Goal: Task Accomplishment & Management: Use online tool/utility

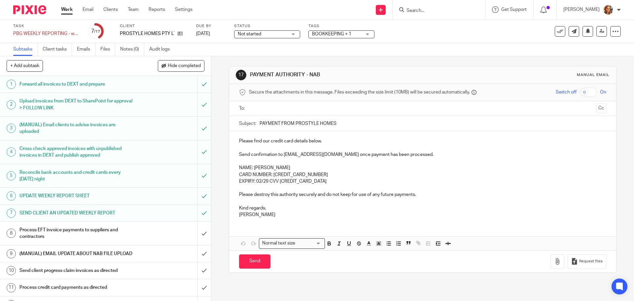
click at [122, 233] on h1 "Process EFT invoice payments to suppliers and contractors" at bounding box center [76, 233] width 114 height 17
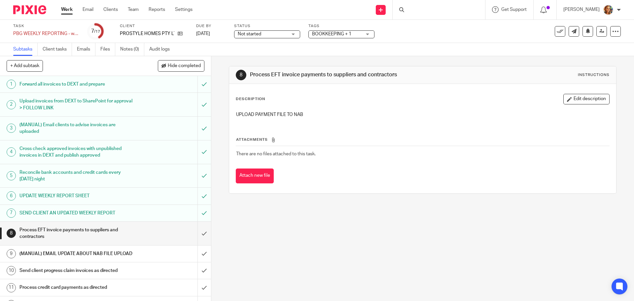
click at [197, 233] on input "submit" at bounding box center [105, 233] width 211 height 23
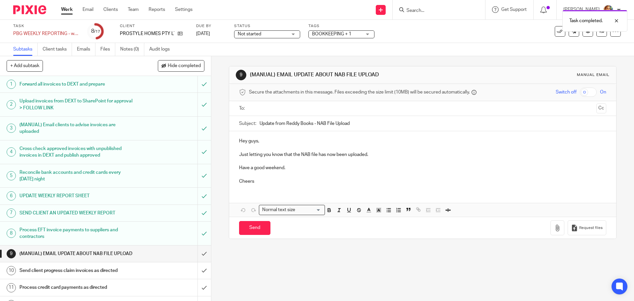
click at [279, 111] on input "text" at bounding box center [422, 109] width 342 height 8
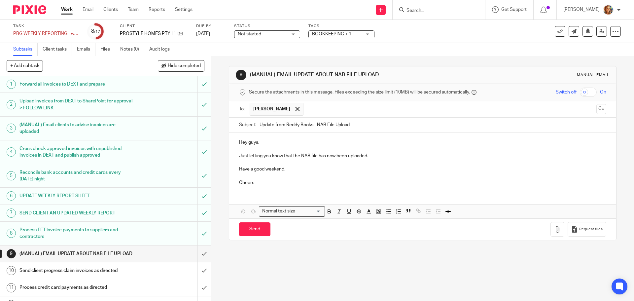
click at [320, 107] on input "text" at bounding box center [450, 109] width 287 height 13
click at [260, 233] on input "Send" at bounding box center [254, 229] width 31 height 14
type input "Sent"
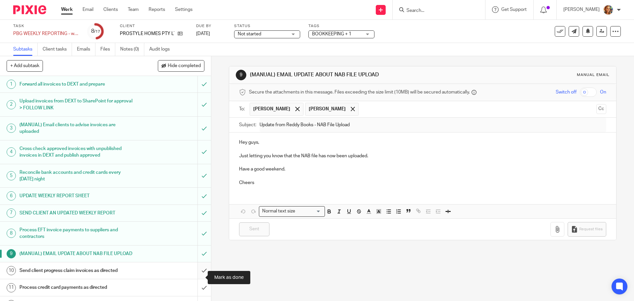
click at [196, 276] on input "submit" at bounding box center [105, 270] width 211 height 17
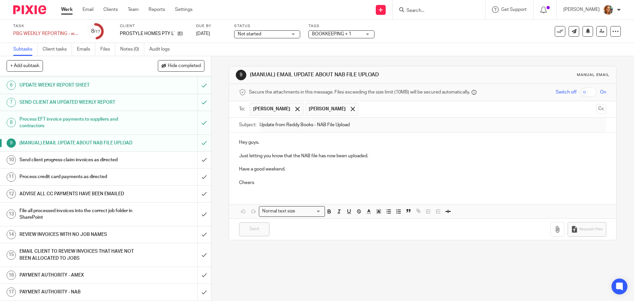
scroll to position [117, 0]
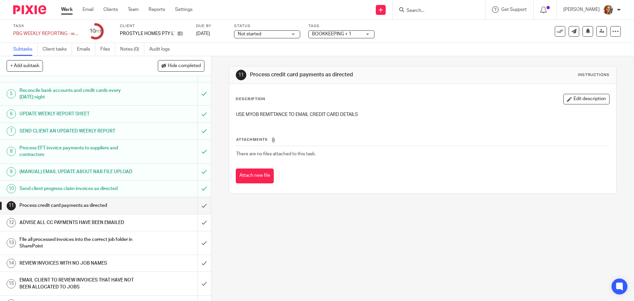
scroll to position [117, 0]
